Goal: Entertainment & Leisure: Consume media (video, audio)

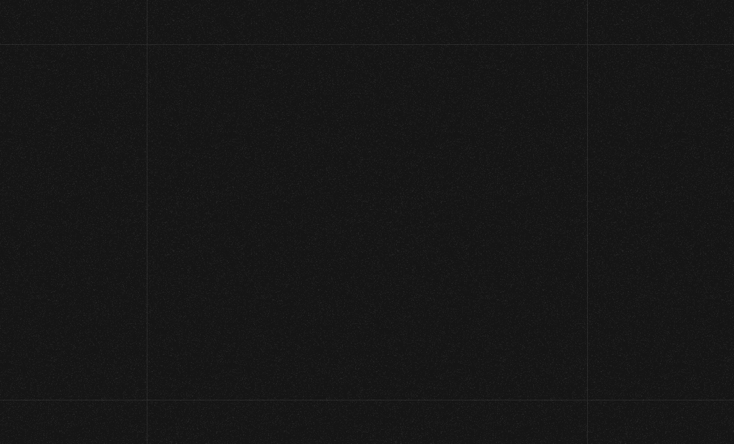
scroll to position [110, 0]
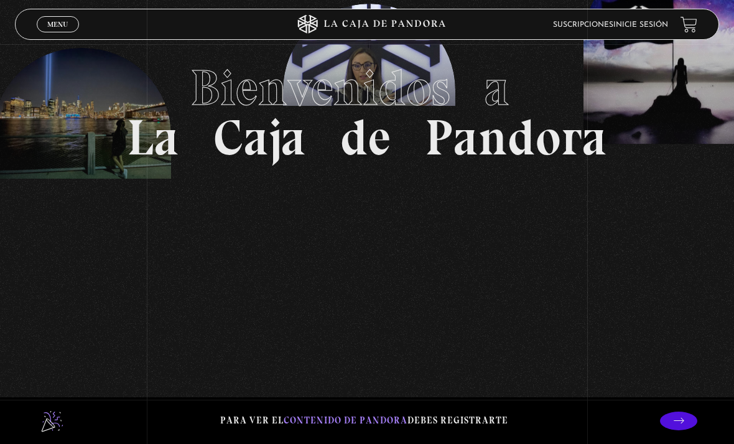
click at [69, 21] on link "Menu Cerrar" at bounding box center [58, 24] width 42 height 16
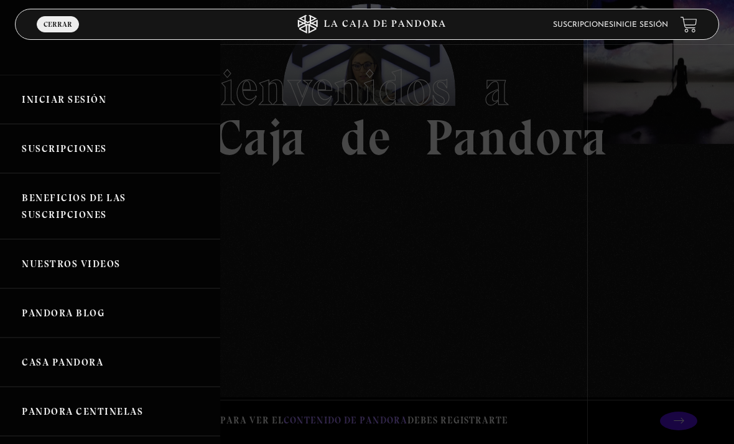
click at [96, 93] on link "Iniciar Sesión" at bounding box center [110, 99] width 220 height 49
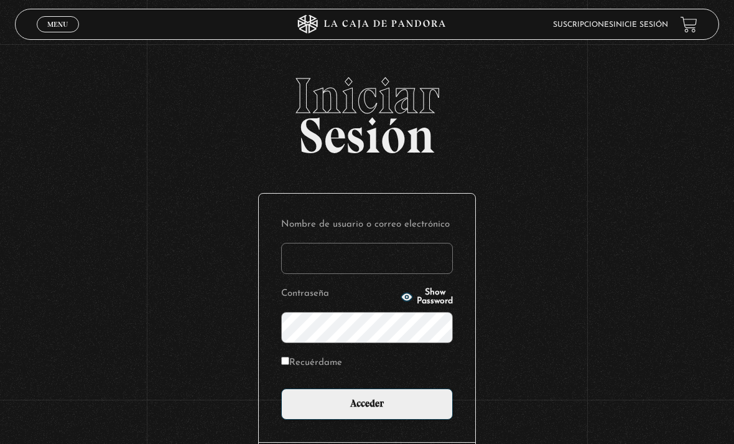
type input "[EMAIL_ADDRESS][DOMAIN_NAME]"
click at [367, 410] on input "Acceder" at bounding box center [367, 403] width 172 height 31
click at [360, 419] on input "Acceder" at bounding box center [367, 403] width 172 height 31
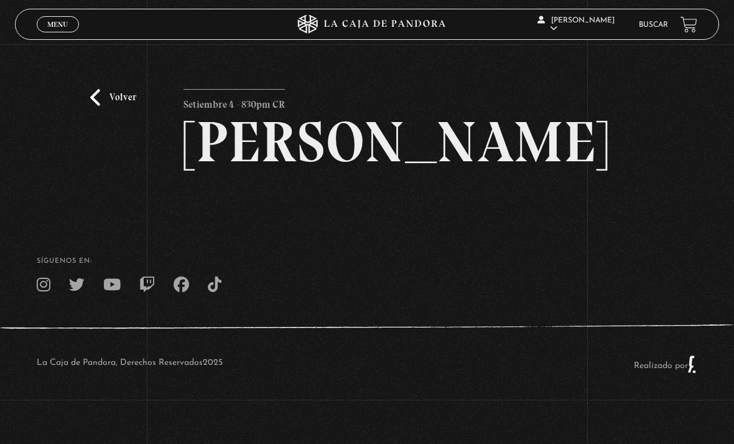
scroll to position [24, 0]
click at [134, 89] on link "Volver" at bounding box center [113, 97] width 46 height 17
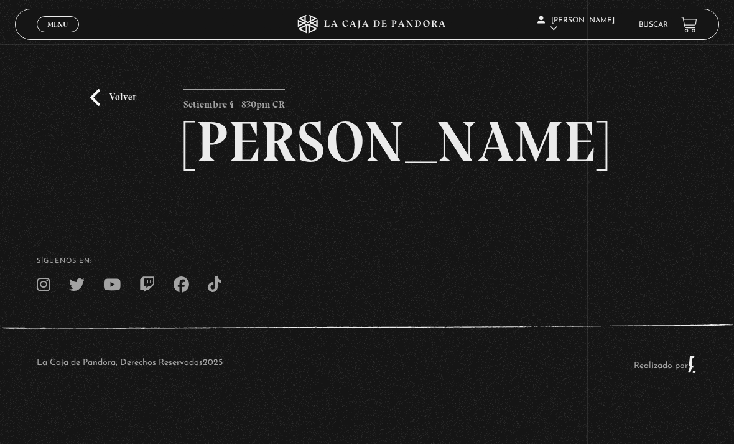
click at [124, 101] on link "Volver" at bounding box center [113, 97] width 46 height 17
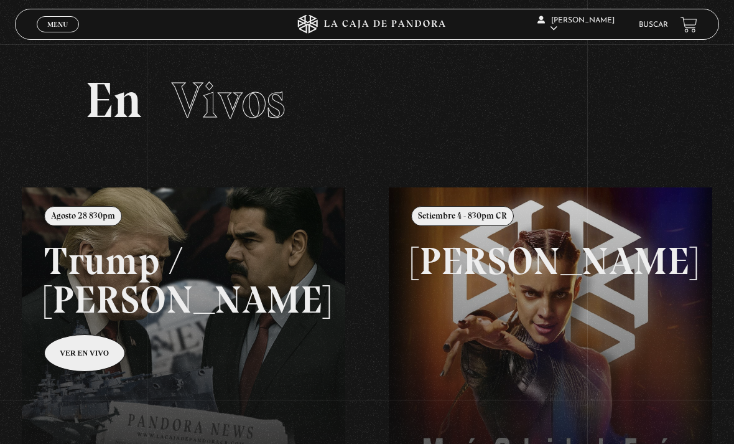
click at [77, 23] on link "Menu Cerrar" at bounding box center [58, 24] width 42 height 16
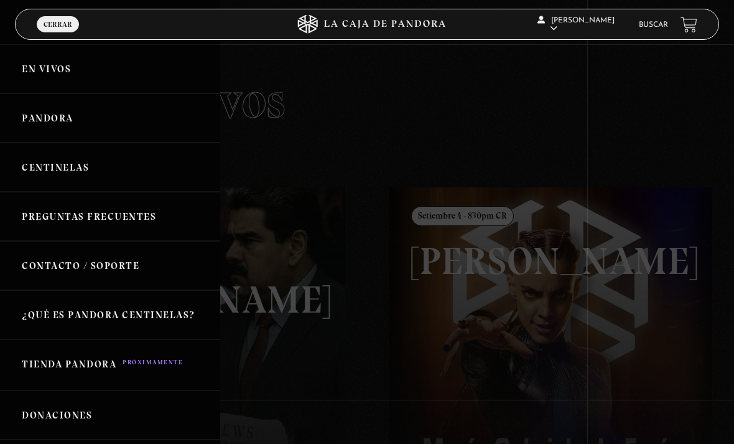
click at [80, 167] on link "Centinelas" at bounding box center [110, 166] width 220 height 49
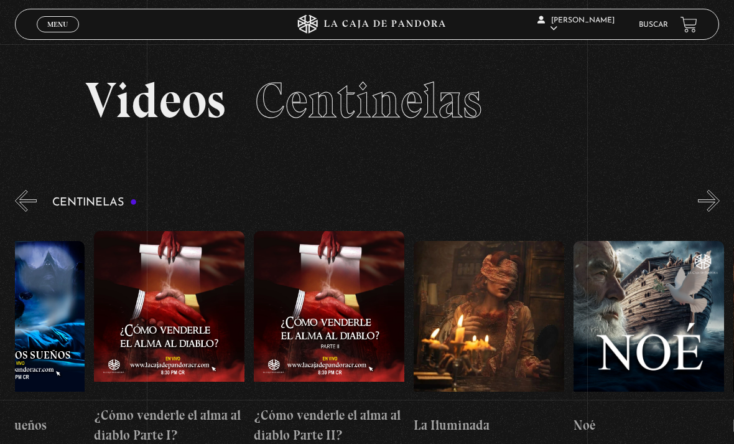
scroll to position [0, 6174]
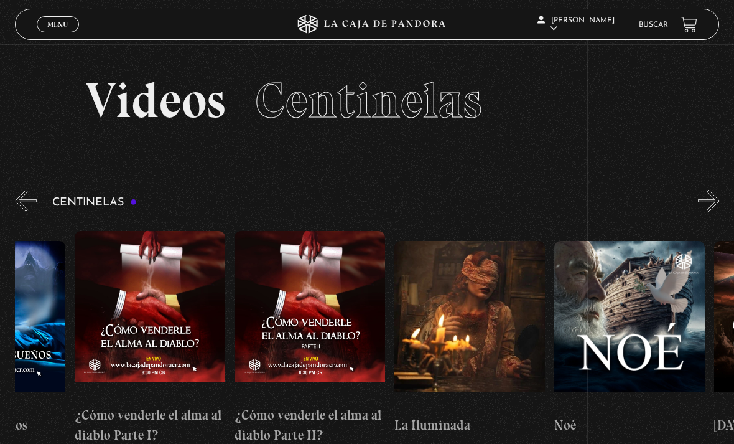
click at [655, 334] on figure at bounding box center [629, 325] width 151 height 168
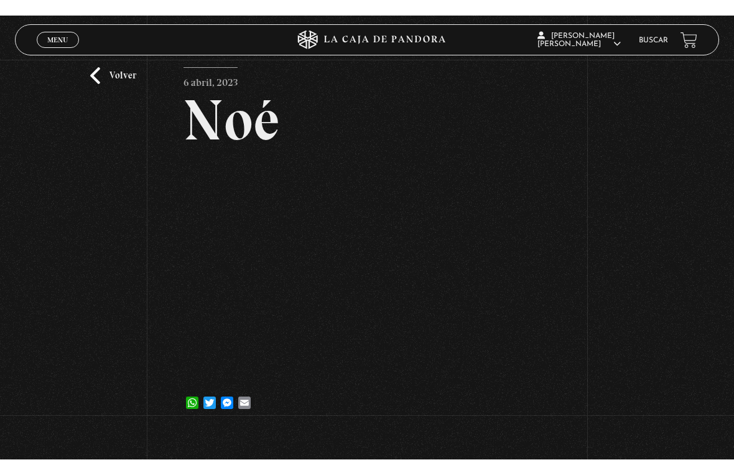
scroll to position [15, 0]
